Goal: Use online tool/utility: Use online tool/utility

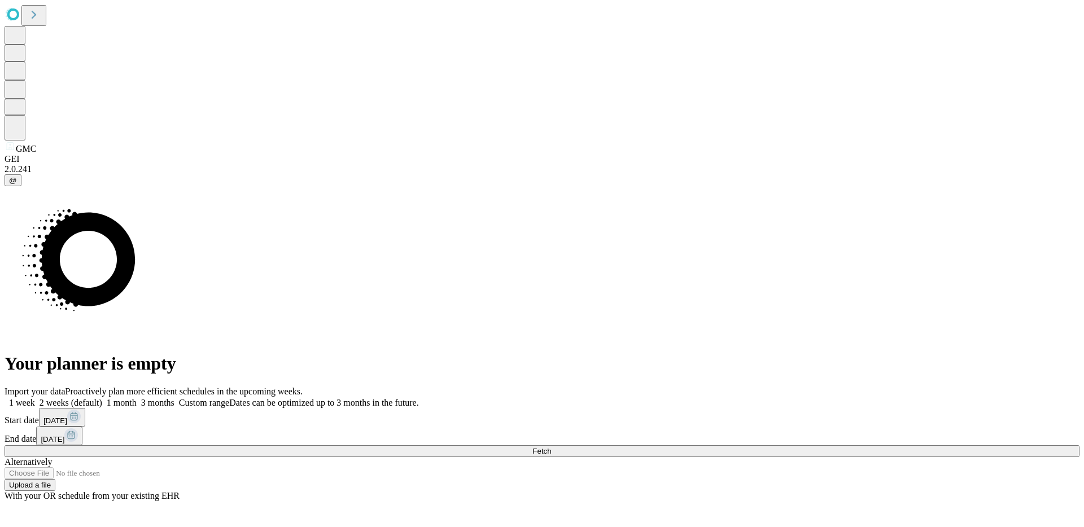
click at [551, 447] on span "Fetch" at bounding box center [542, 451] width 19 height 8
